Goal: Find contact information: Find contact information

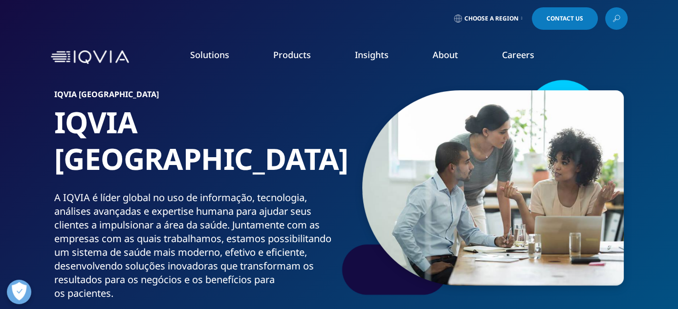
click at [268, 126] on link "Information Management" at bounding box center [263, 122] width 156 height 11
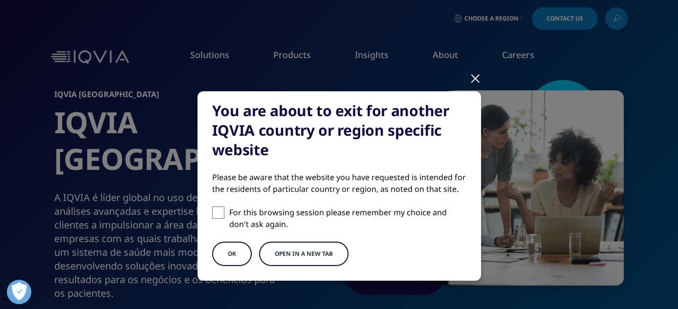
click at [232, 252] on button "OK" at bounding box center [232, 254] width 40 height 24
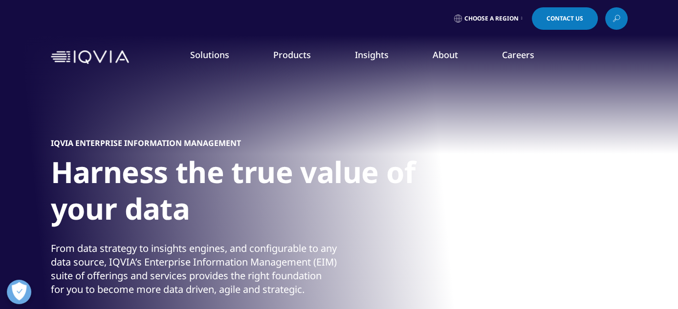
click at [484, 20] on span "Choose a Region" at bounding box center [491, 19] width 54 height 8
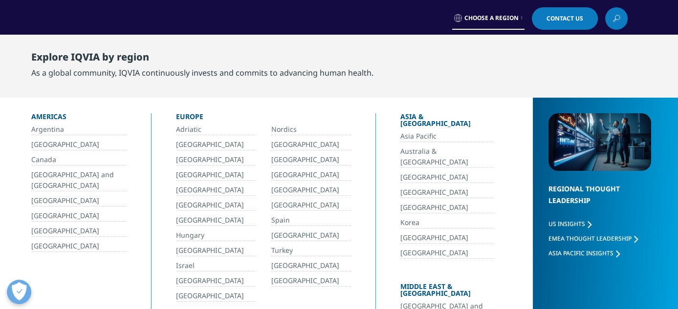
click at [41, 143] on link "[GEOGRAPHIC_DATA]" at bounding box center [78, 144] width 95 height 11
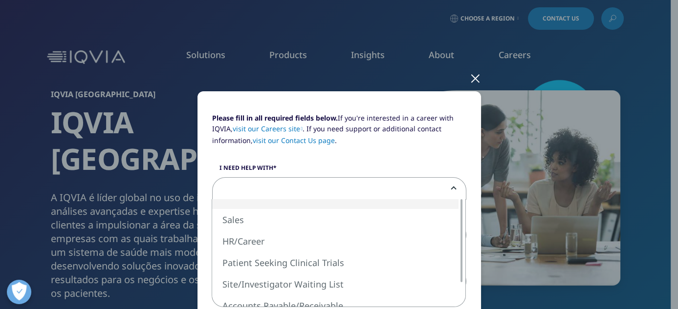
click at [447, 186] on span at bounding box center [339, 188] width 254 height 22
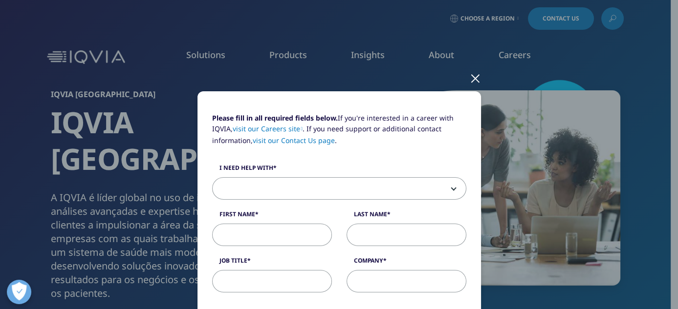
click at [472, 79] on div at bounding box center [475, 78] width 11 height 27
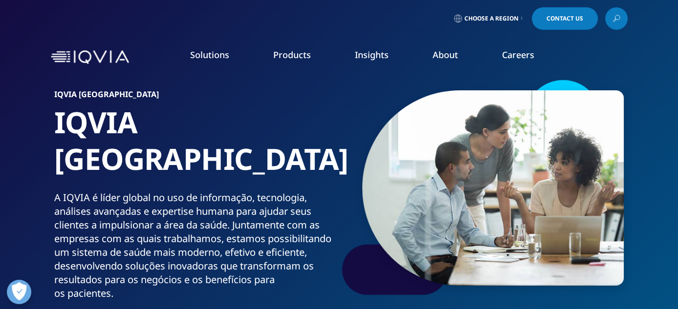
click at [563, 20] on span "Contact Us" at bounding box center [565, 19] width 37 height 6
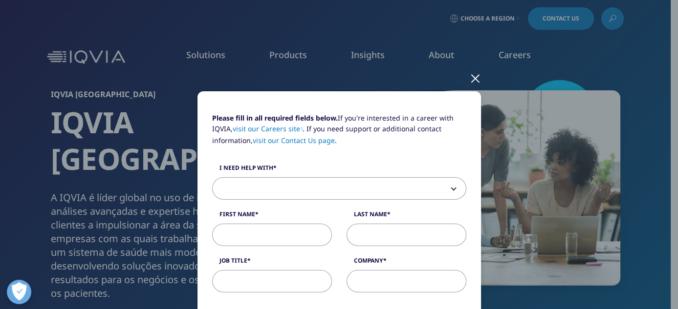
click at [470, 80] on div at bounding box center [475, 78] width 11 height 27
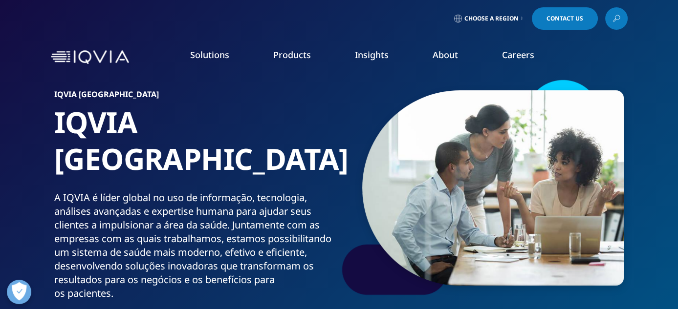
click at [491, 22] on span "Choose a Region" at bounding box center [491, 19] width 54 height 8
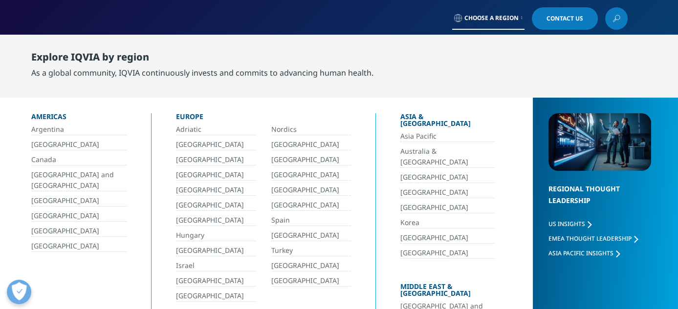
click at [36, 144] on link "[GEOGRAPHIC_DATA]" at bounding box center [78, 144] width 95 height 11
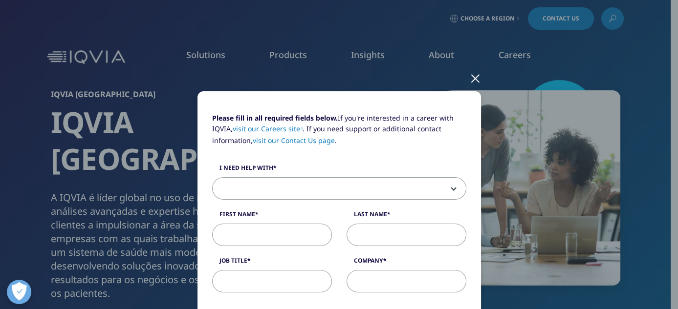
click at [471, 79] on div at bounding box center [475, 78] width 11 height 27
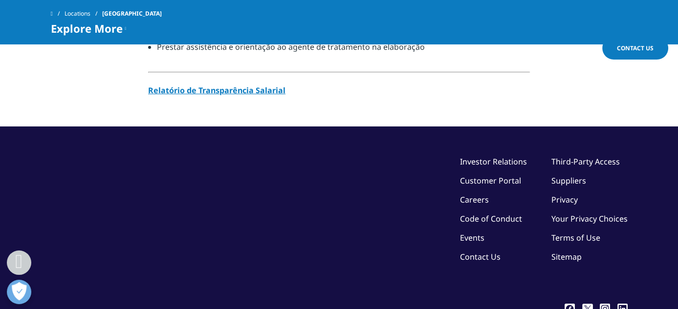
scroll to position [1079, 0]
